Goal: Navigation & Orientation: Go to known website

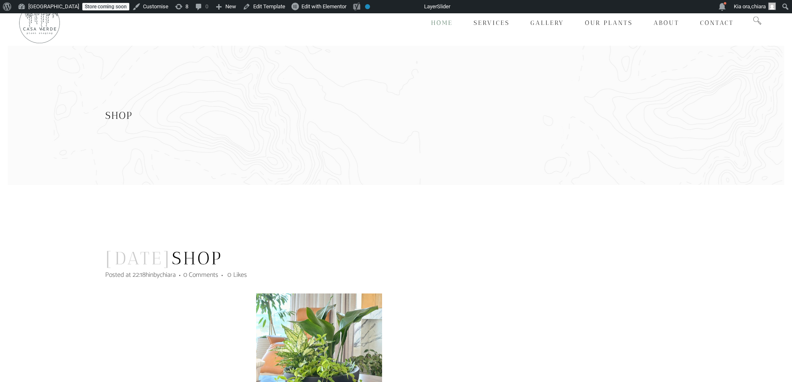
click at [441, 16] on link "Home" at bounding box center [441, 23] width 42 height 46
